Goal: Information Seeking & Learning: Understand process/instructions

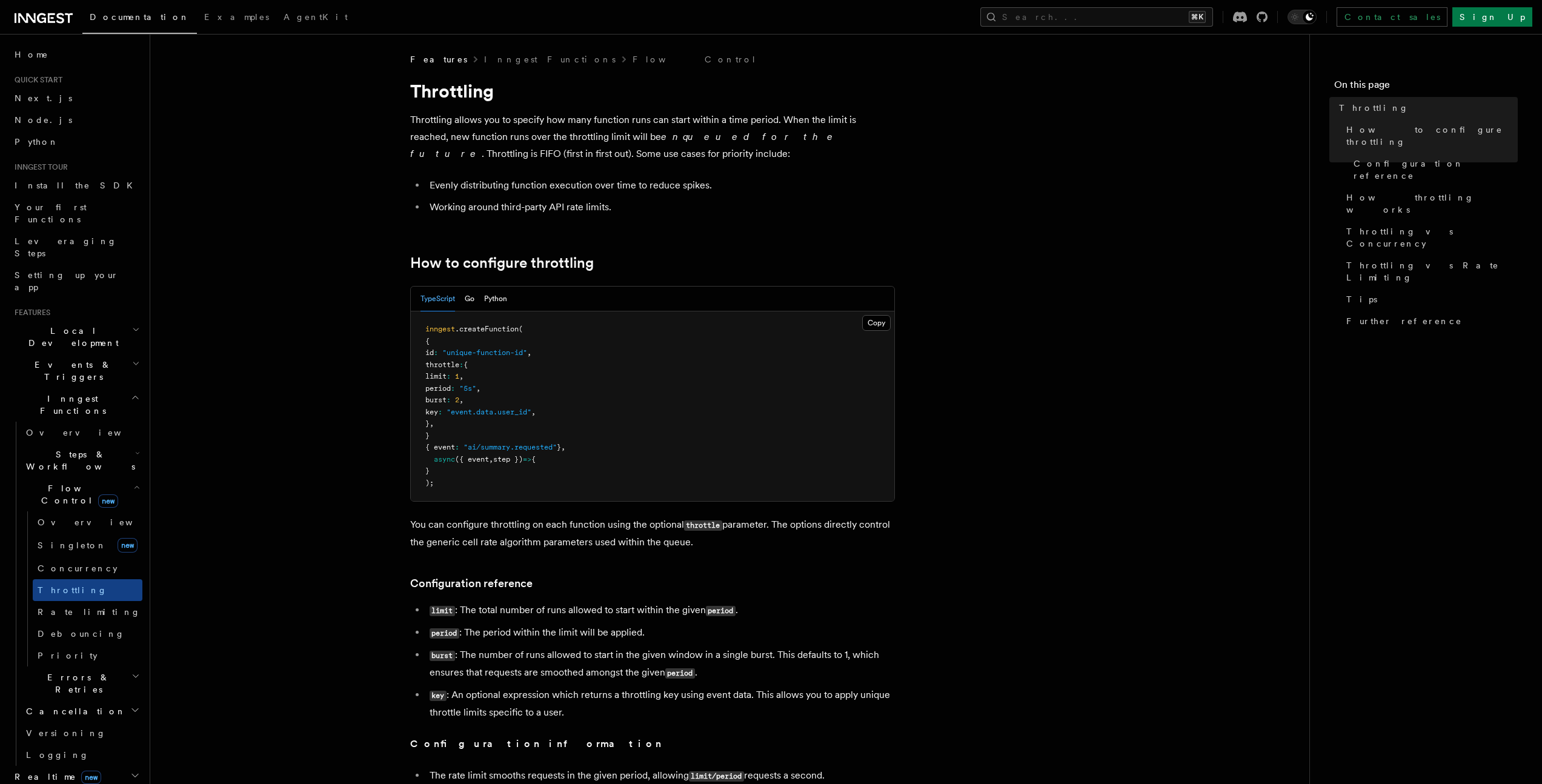
drag, startPoint x: 556, startPoint y: 372, endPoint x: 460, endPoint y: 372, distance: 96.0
click at [460, 372] on pre "inngest .createFunction ( { id : "unique-function-id" , throttle : { limit : 1 …" at bounding box center [652, 405] width 483 height 190
drag, startPoint x: 527, startPoint y: 610, endPoint x: 616, endPoint y: 611, distance: 89.0
click at [616, 611] on li "limit : The total number of runs allowed to start within the given period ." at bounding box center [659, 610] width 469 height 18
drag, startPoint x: 661, startPoint y: 607, endPoint x: 715, endPoint y: 610, distance: 54.1
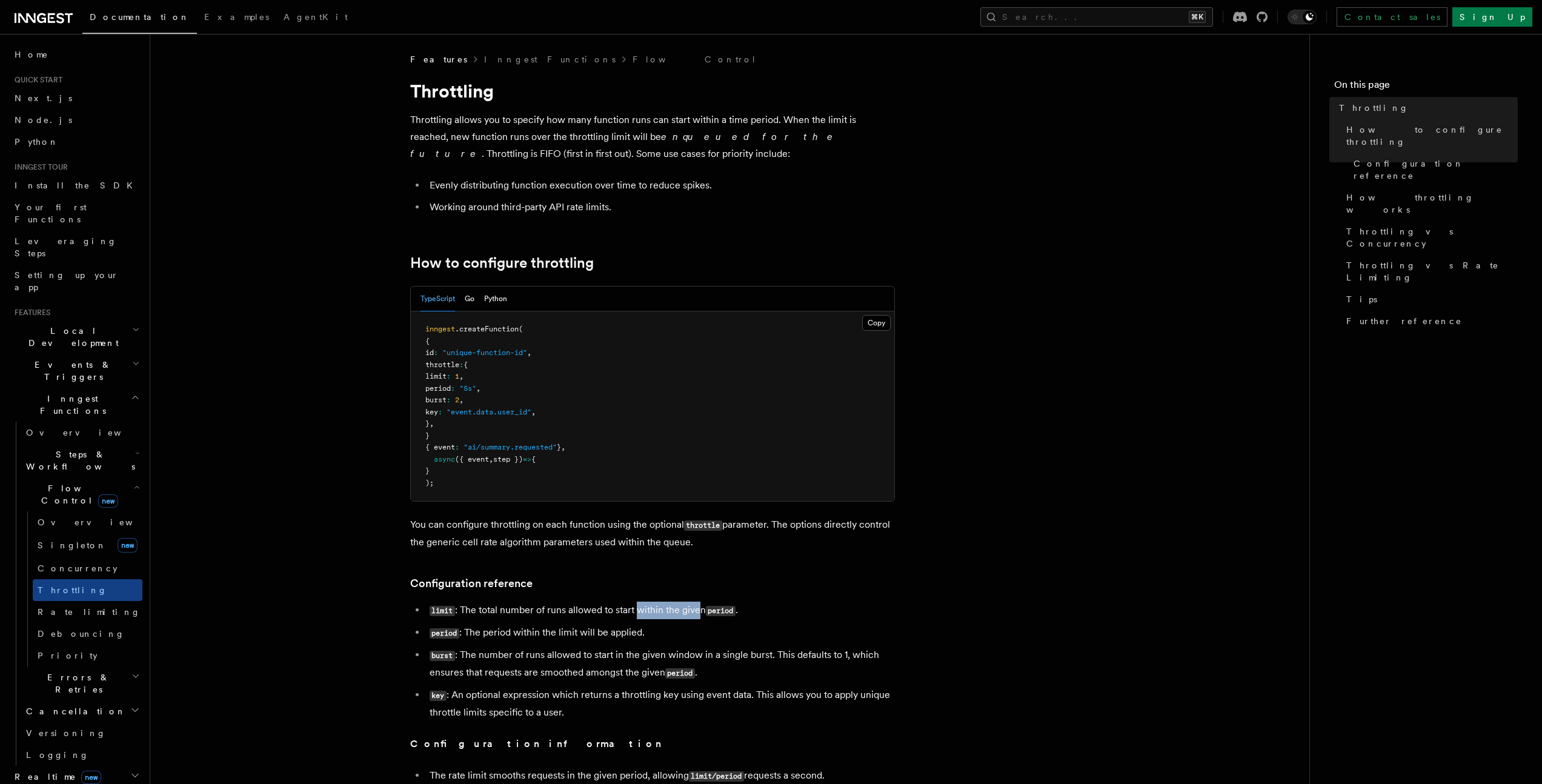
click at [713, 610] on li "limit : The total number of runs allowed to start within the given period ." at bounding box center [659, 610] width 469 height 18
drag, startPoint x: 681, startPoint y: 606, endPoint x: 730, endPoint y: 610, distance: 49.2
click at [730, 610] on li "limit : The total number of runs allowed to start within the given period ." at bounding box center [659, 610] width 469 height 18
drag, startPoint x: 451, startPoint y: 639, endPoint x: 533, endPoint y: 637, distance: 82.0
click at [533, 637] on li "period : The period within the limit will be applied." at bounding box center [659, 633] width 469 height 18
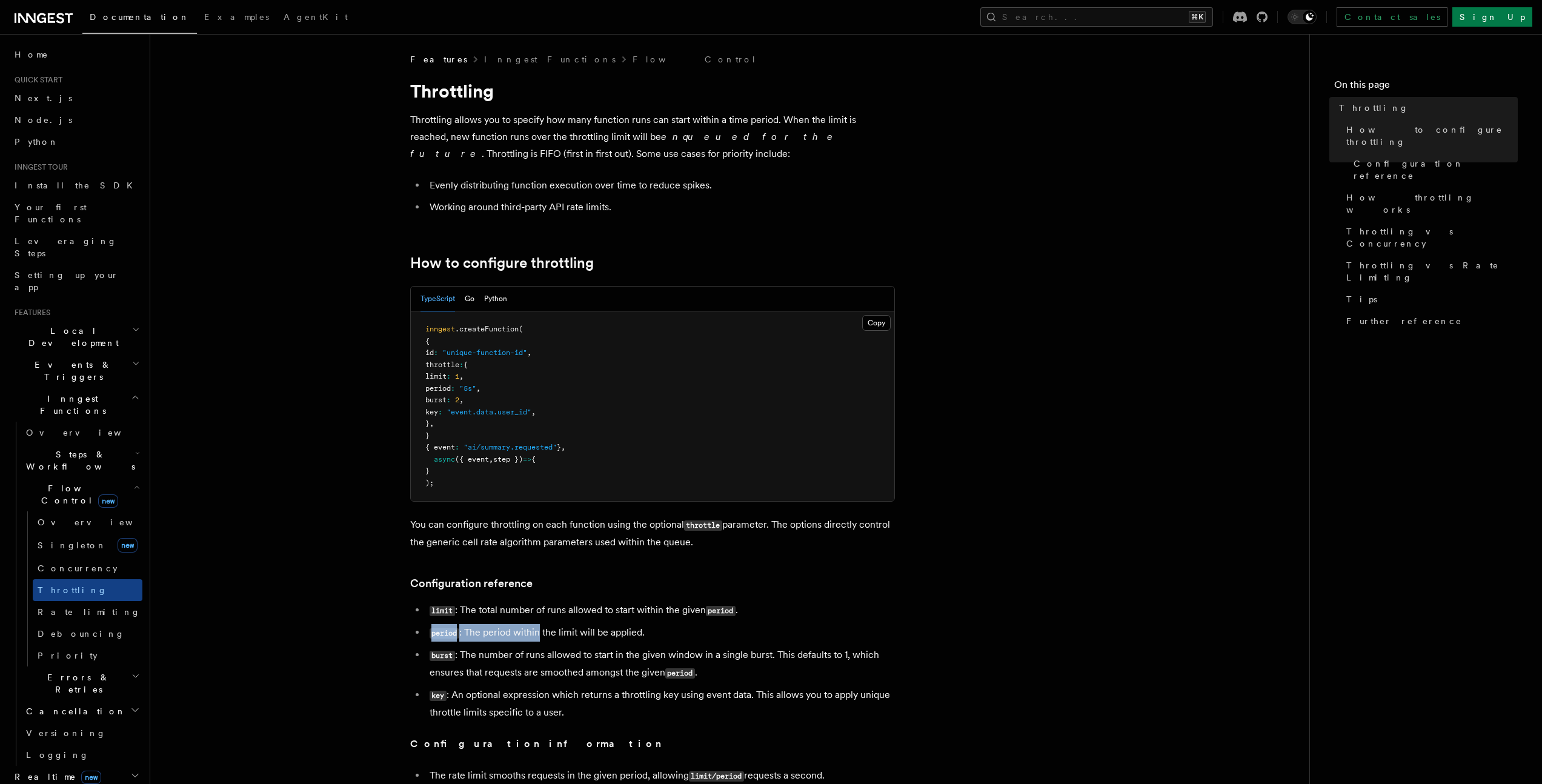
drag, startPoint x: 441, startPoint y: 633, endPoint x: 538, endPoint y: 636, distance: 97.0
click at [542, 632] on li "period : The period within the limit will be applied." at bounding box center [659, 633] width 469 height 18
drag, startPoint x: 490, startPoint y: 652, endPoint x: 683, endPoint y: 655, distance: 193.0
click at [682, 655] on li "burst : The number of runs allowed to start in the given window in a single bur…" at bounding box center [659, 664] width 469 height 35
drag, startPoint x: 705, startPoint y: 657, endPoint x: 580, endPoint y: 659, distance: 125.0
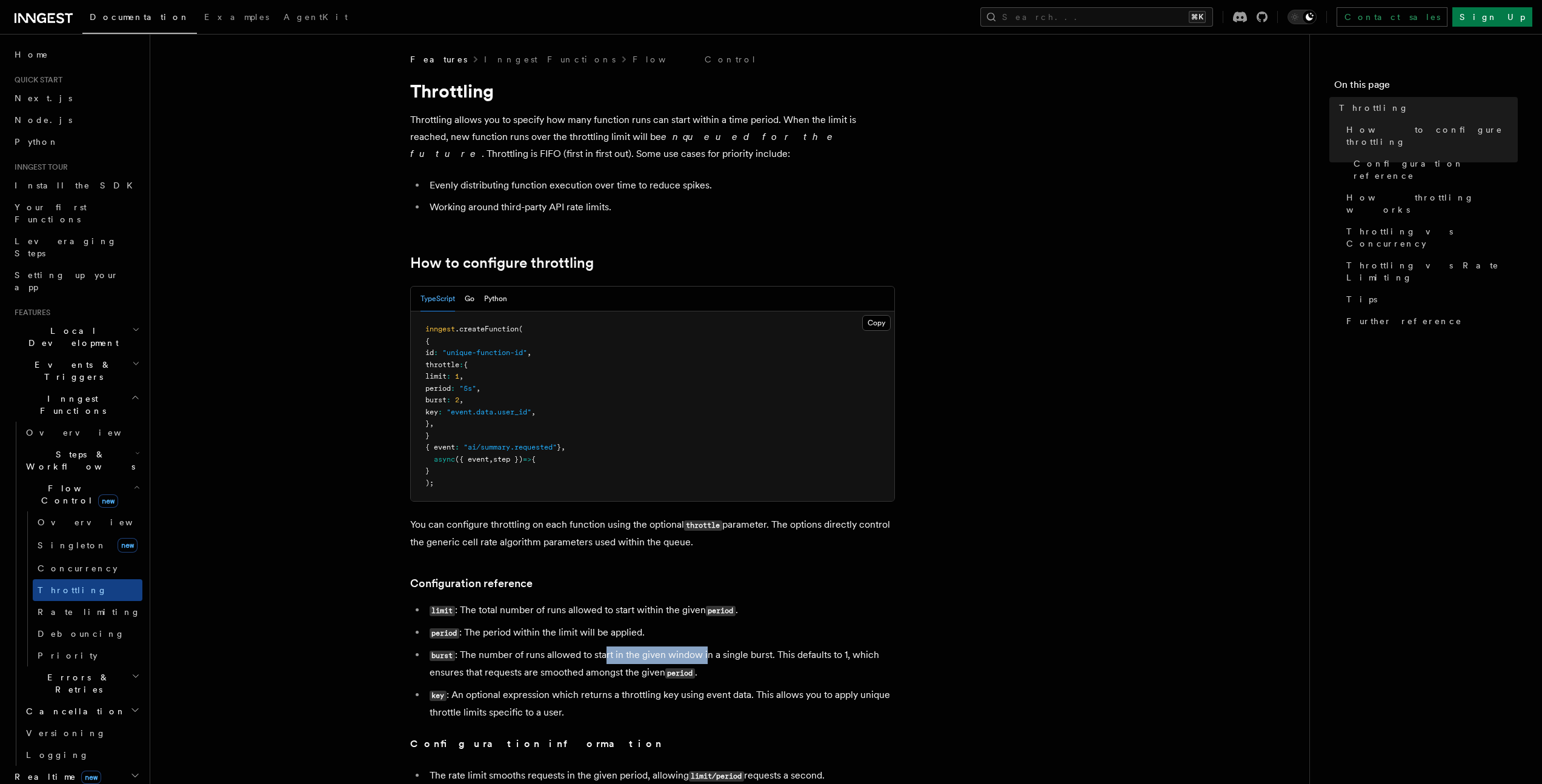
click at [587, 657] on li "burst : The number of runs allowed to start in the given window in a single bur…" at bounding box center [659, 664] width 469 height 35
click at [493, 696] on li "key : An optional expression which returns a throttling key using event data. T…" at bounding box center [659, 703] width 469 height 34
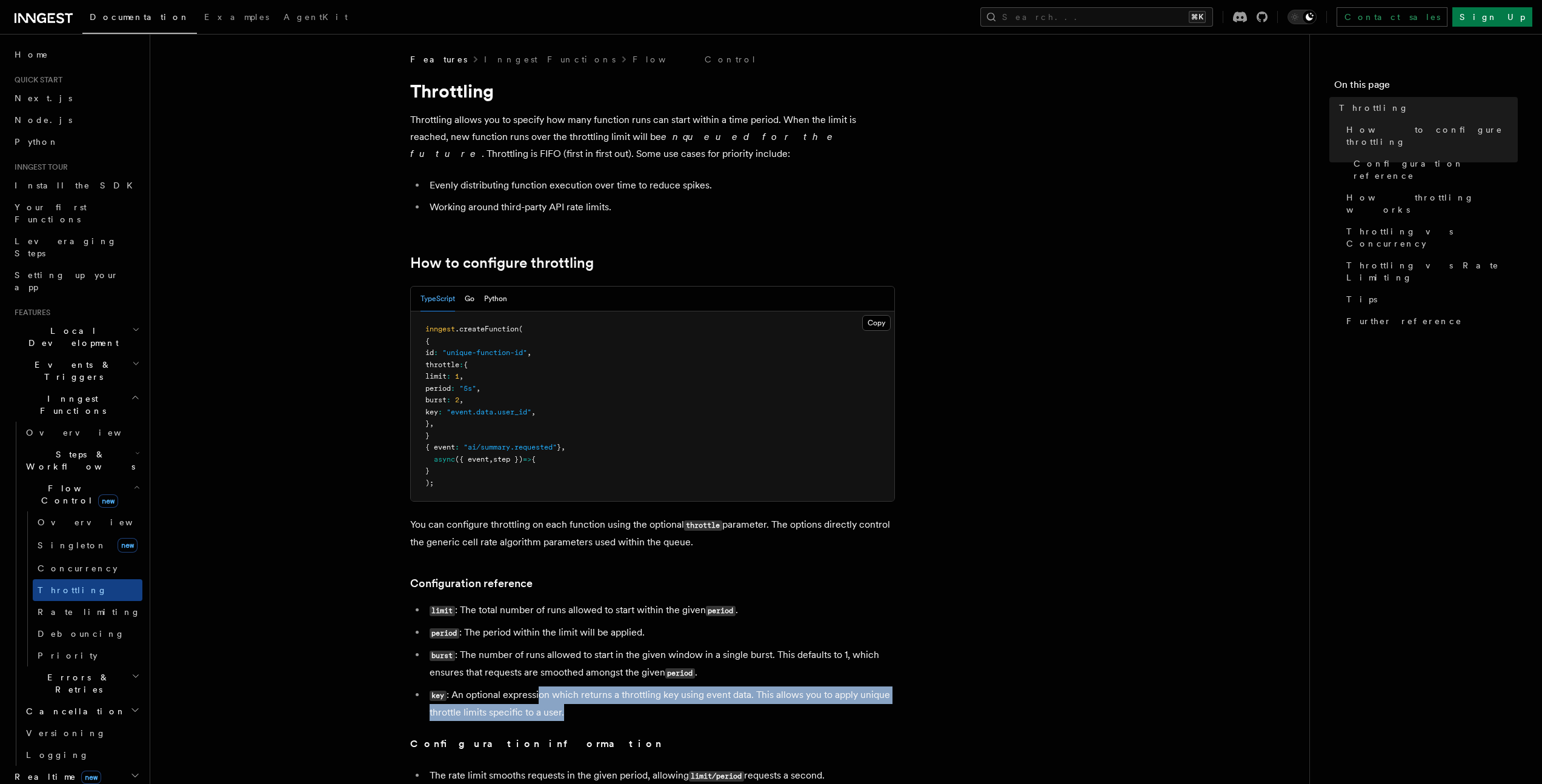
drag, startPoint x: 699, startPoint y: 733, endPoint x: 536, endPoint y: 697, distance: 166.9
drag, startPoint x: 593, startPoint y: 709, endPoint x: 517, endPoint y: 699, distance: 76.7
click at [522, 699] on li "key : An optional expression which returns a throttling key using event data. T…" at bounding box center [659, 703] width 469 height 34
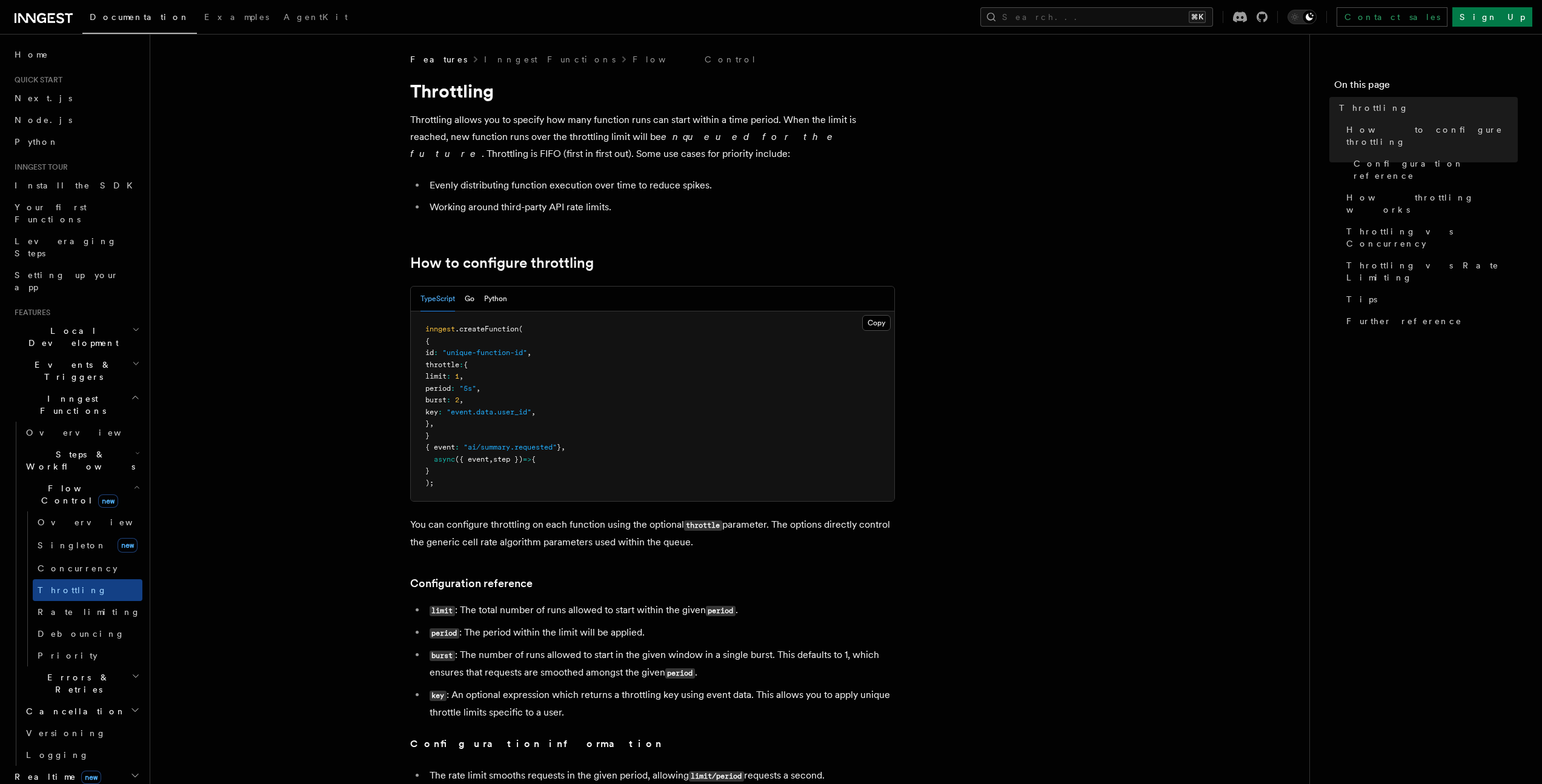
click at [533, 699] on li "key : An optional expression which returns a throttling key using event data. T…" at bounding box center [659, 703] width 469 height 34
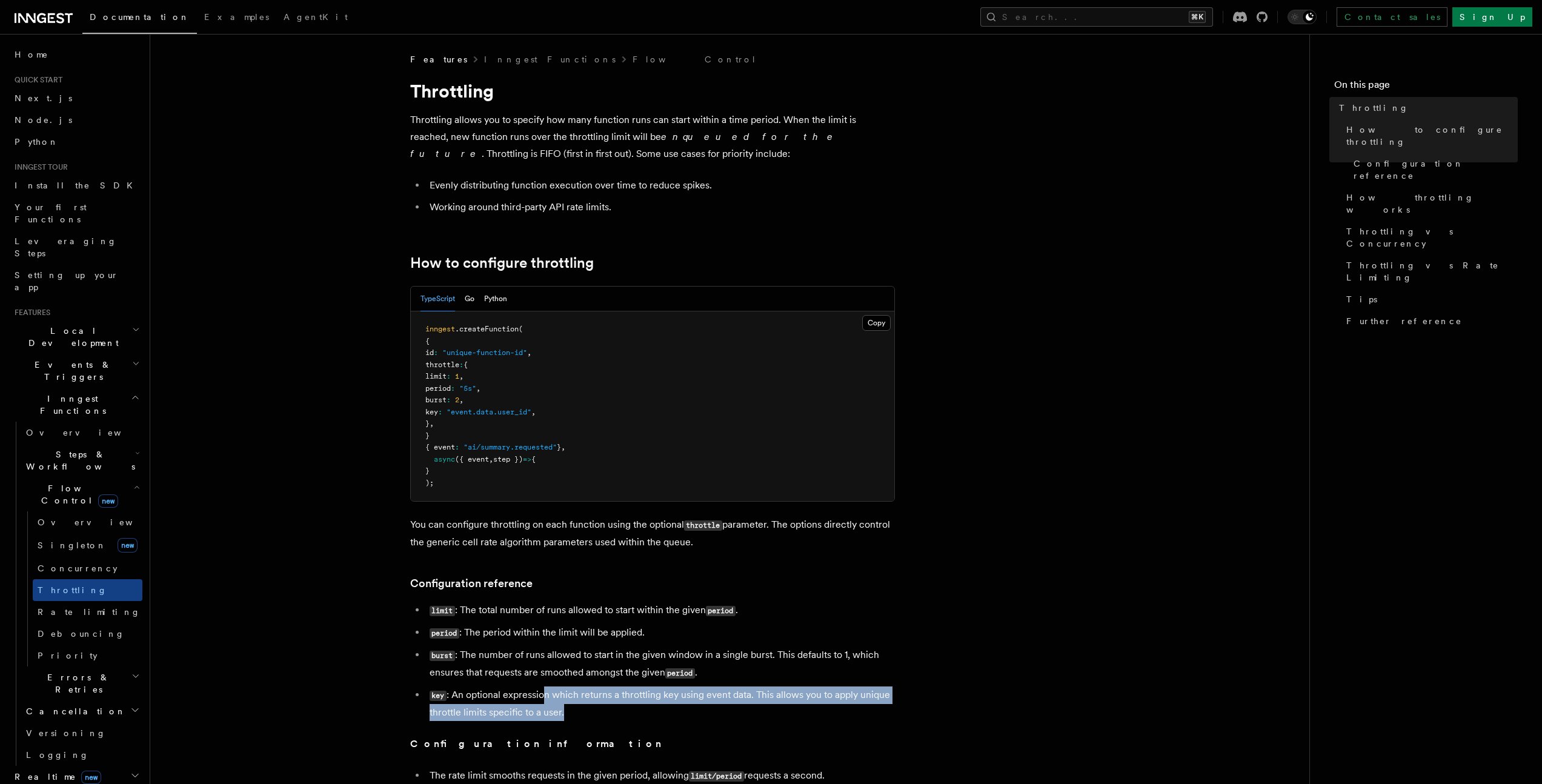
drag, startPoint x: 654, startPoint y: 709, endPoint x: 542, endPoint y: 699, distance: 112.4
click at [542, 699] on li "key : An optional expression which returns a throttling key using event data. T…" at bounding box center [659, 703] width 469 height 34
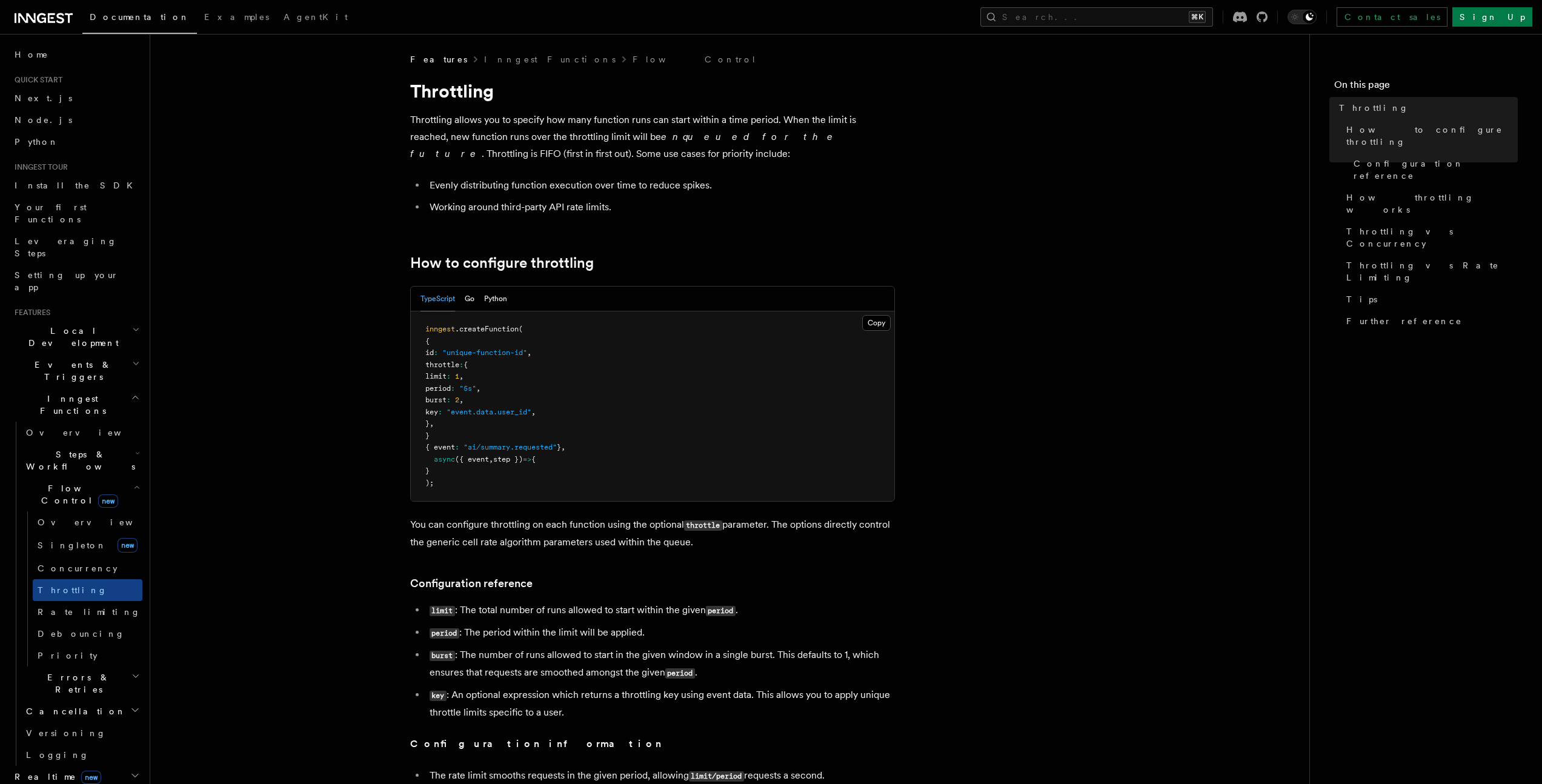
click at [615, 706] on li "key : An optional expression which returns a throttling key using event data. T…" at bounding box center [659, 703] width 469 height 34
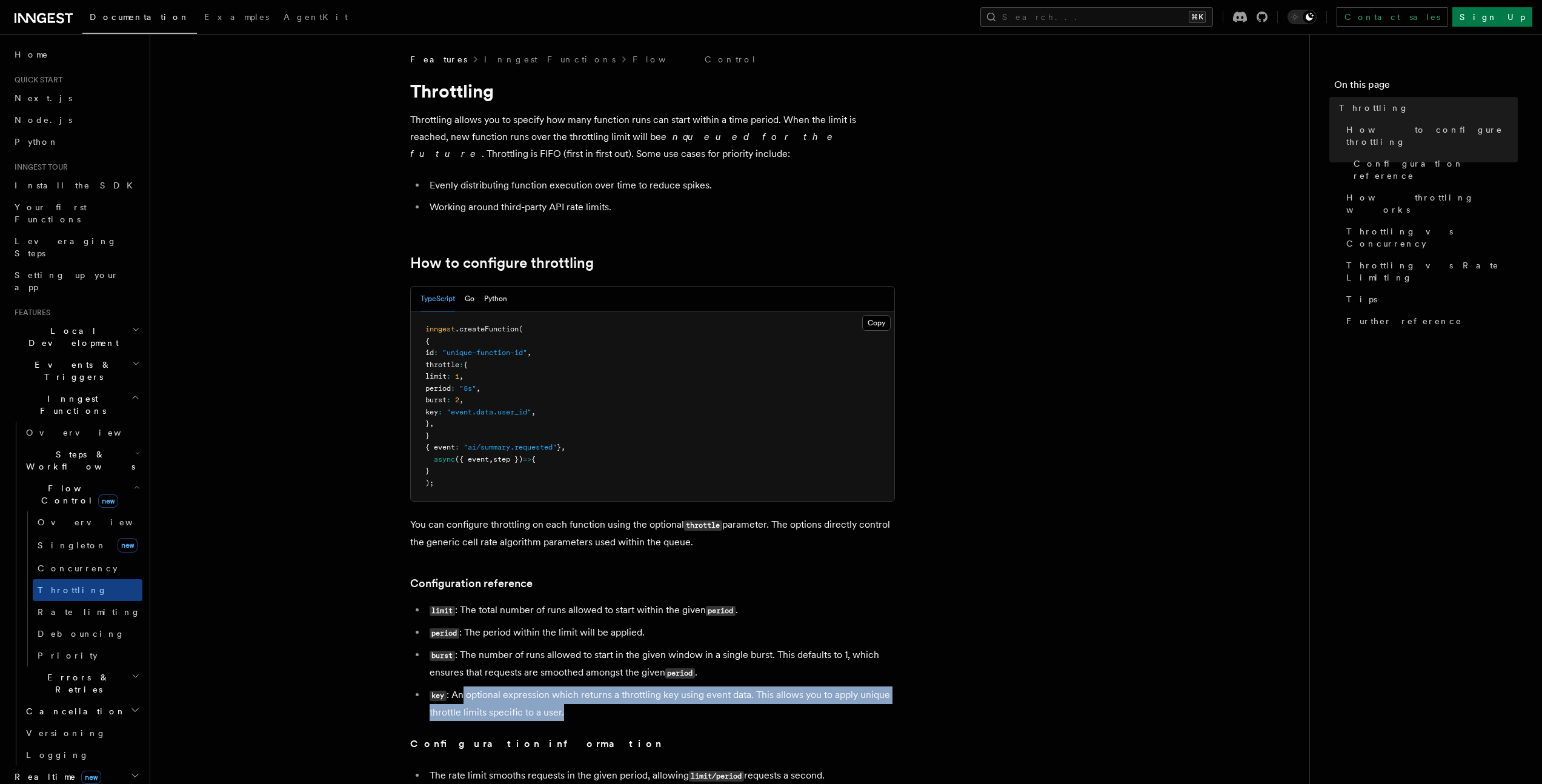
drag, startPoint x: 641, startPoint y: 715, endPoint x: 465, endPoint y: 697, distance: 176.9
click at [465, 697] on li "key : An optional expression which returns a throttling key using event data. T…" at bounding box center [659, 703] width 469 height 34
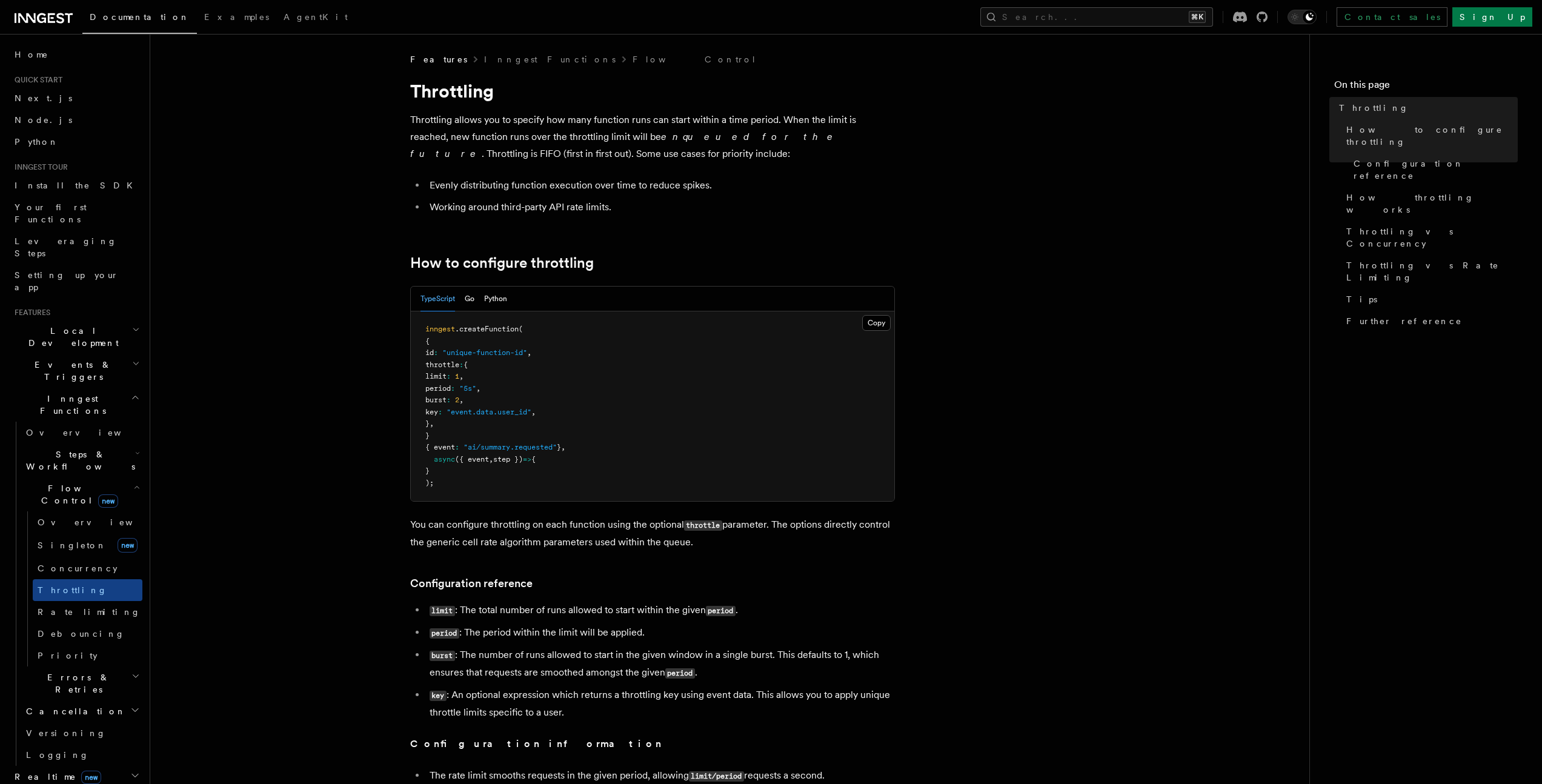
drag, startPoint x: 701, startPoint y: 733, endPoint x: 694, endPoint y: 731, distance: 7.3
drag, startPoint x: 631, startPoint y: 726, endPoint x: 500, endPoint y: 715, distance: 131.5
drag, startPoint x: 507, startPoint y: 419, endPoint x: 458, endPoint y: 403, distance: 51.5
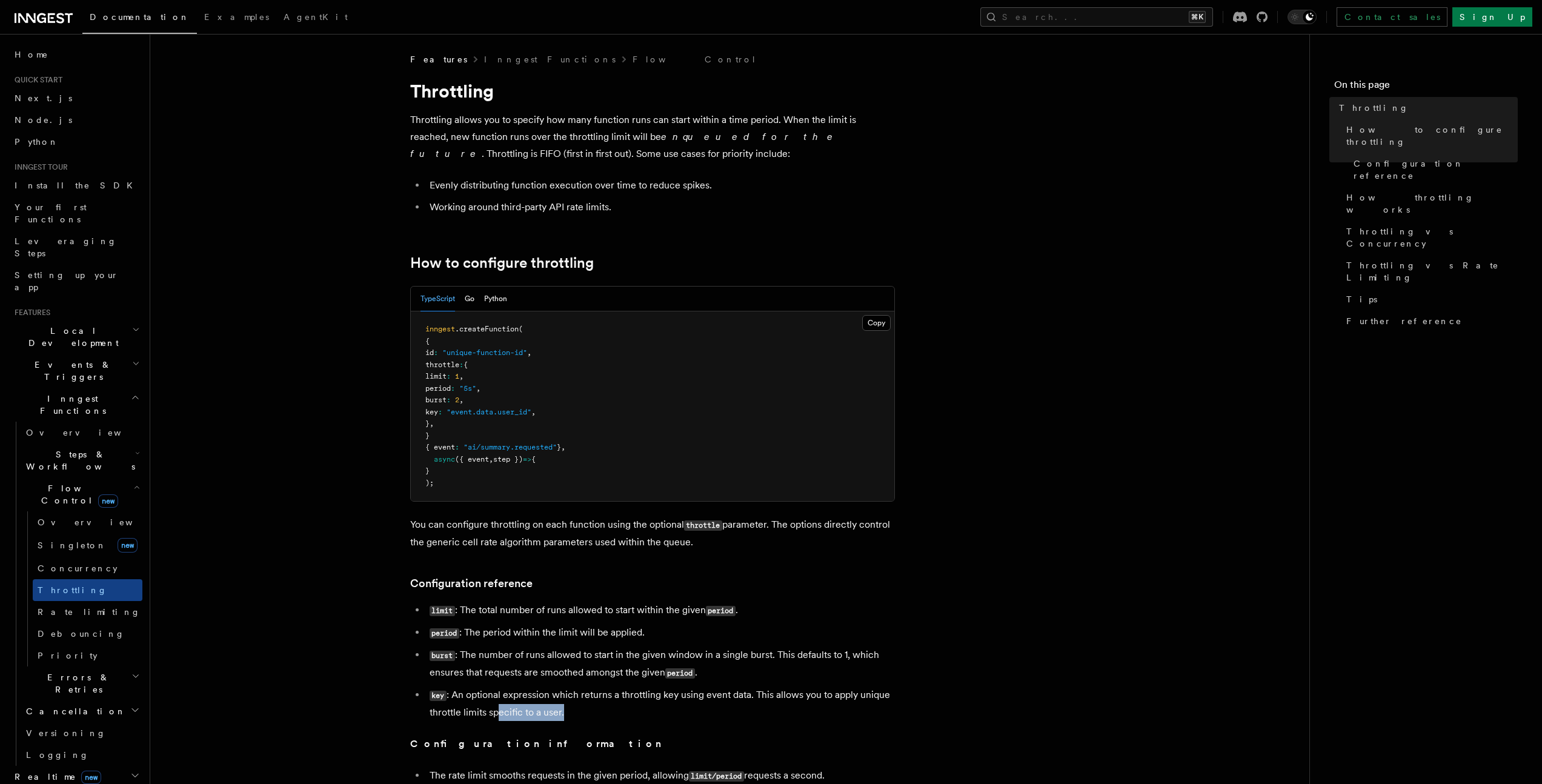
click at [458, 403] on pre "inngest .createFunction ( { id : "unique-function-id" , throttle : { limit : 1 …" at bounding box center [652, 405] width 483 height 190
click at [488, 416] on span ""event.data.user_id"" at bounding box center [489, 411] width 85 height 8
drag, startPoint x: 486, startPoint y: 416, endPoint x: 456, endPoint y: 379, distance: 47.6
click at [446, 393] on pre "inngest .createFunction ( { id : "unique-function-id" , throttle : { limit : 1 …" at bounding box center [652, 405] width 483 height 190
click at [450, 303] on button "TypeScript" at bounding box center [437, 299] width 34 height 25
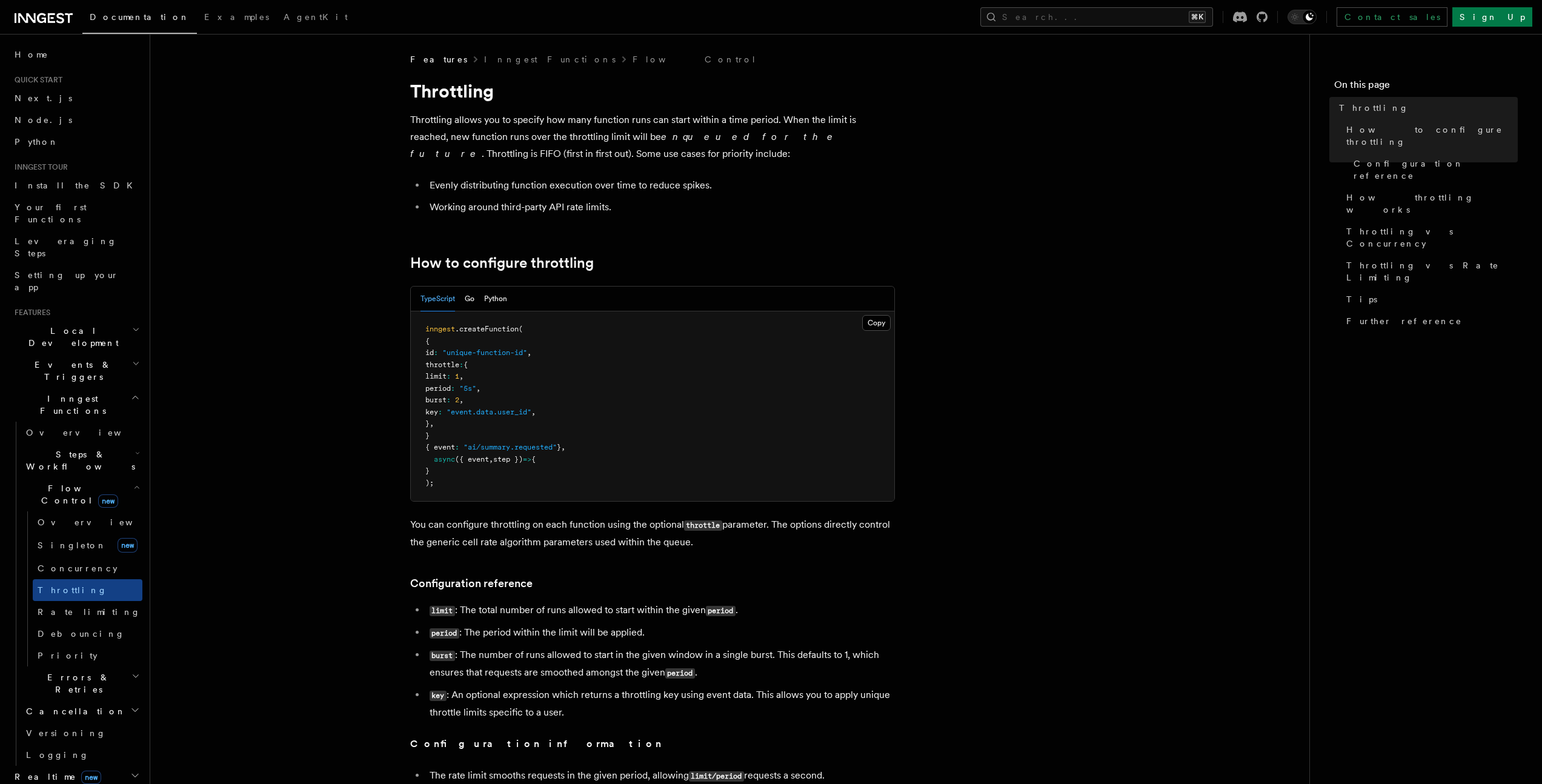
drag, startPoint x: 485, startPoint y: 423, endPoint x: 471, endPoint y: 409, distance: 19.8
click at [485, 420] on pre "inngest .createFunction ( { id : "unique-function-id" , throttle : { limit : 1 …" at bounding box center [652, 405] width 483 height 190
click at [446, 377] on span "limit" at bounding box center [436, 376] width 22 height 8
drag, startPoint x: 462, startPoint y: 377, endPoint x: 456, endPoint y: 411, distance: 34.5
click at [446, 377] on span "limit" at bounding box center [436, 376] width 22 height 8
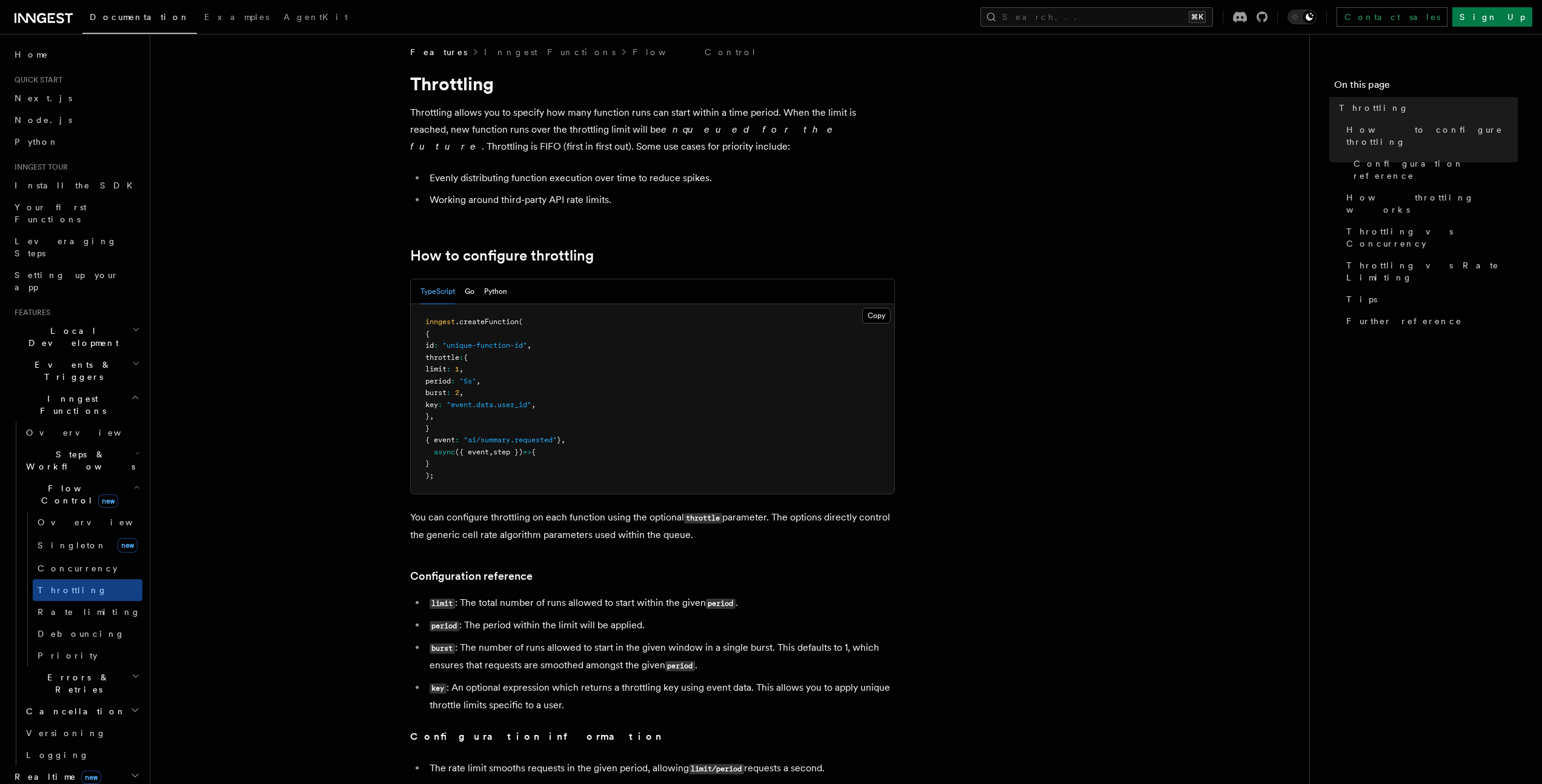
scroll to position [8, 0]
drag, startPoint x: 549, startPoint y: 620, endPoint x: 633, endPoint y: 608, distance: 84.9
click at [633, 608] on ul "limit : The total number of runs allowed to start within the given period . per…" at bounding box center [652, 653] width 485 height 120
drag, startPoint x: 624, startPoint y: 603, endPoint x: 591, endPoint y: 594, distance: 34.2
click at [622, 602] on li "limit : The total number of runs allowed to start within the given period ." at bounding box center [659, 602] width 469 height 18
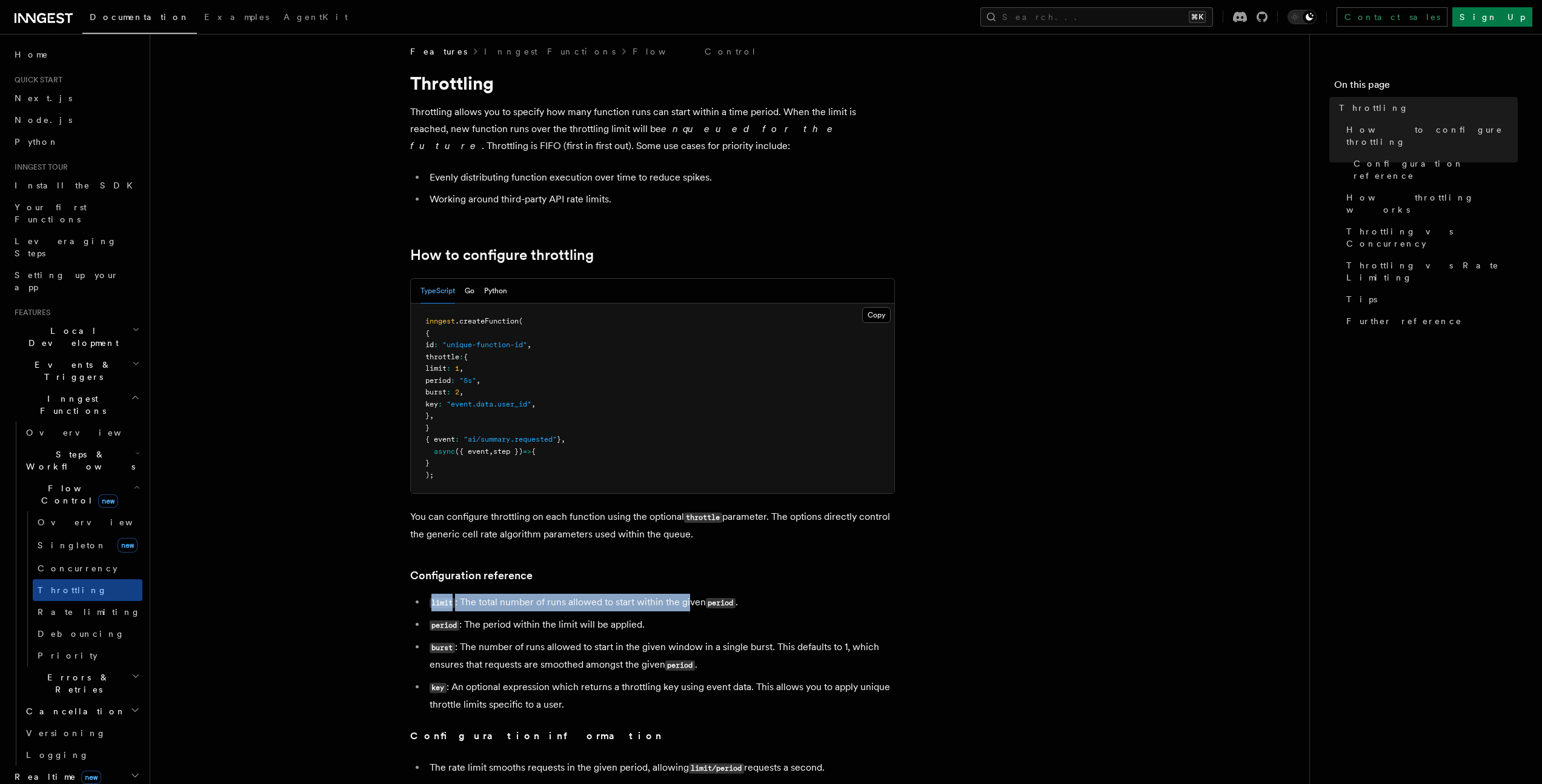
drag, startPoint x: 594, startPoint y: 593, endPoint x: 689, endPoint y: 610, distance: 96.5
click at [464, 622] on li "period : The period within the limit will be applied." at bounding box center [659, 625] width 469 height 18
